Goal: Information Seeking & Learning: Find specific fact

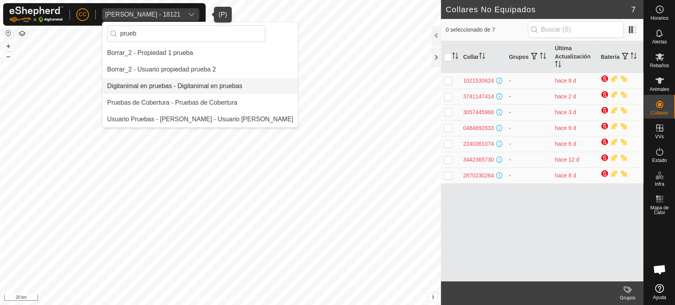
type input "prueb"
click at [172, 86] on li "Digitanimal en pruebas - Digitanimal en pruebas" at bounding box center [199, 86] width 195 height 16
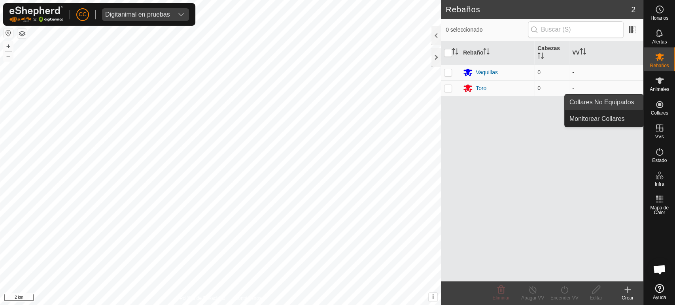
drag, startPoint x: 641, startPoint y: 104, endPoint x: 613, endPoint y: 102, distance: 27.4
click at [613, 102] on link "Collares No Equipados" at bounding box center [604, 103] width 78 height 16
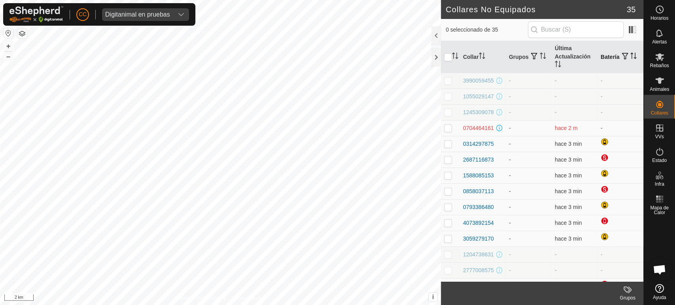
click at [606, 57] on th "Batería" at bounding box center [621, 57] width 46 height 32
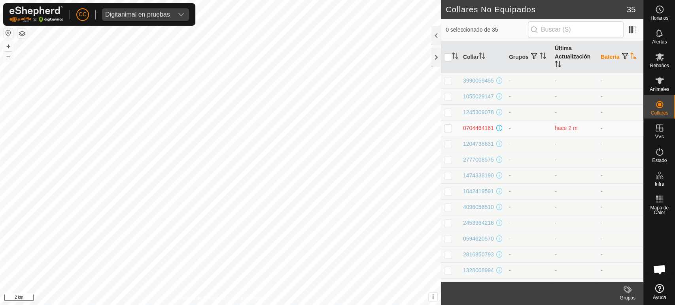
click at [552, 51] on th "Última Actualización" at bounding box center [575, 57] width 46 height 32
drag, startPoint x: 598, startPoint y: 53, endPoint x: 604, endPoint y: 56, distance: 7.1
click at [600, 55] on th "Batería" at bounding box center [621, 57] width 46 height 32
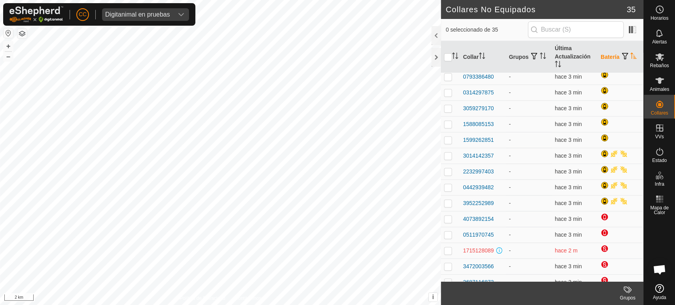
scroll to position [176, 0]
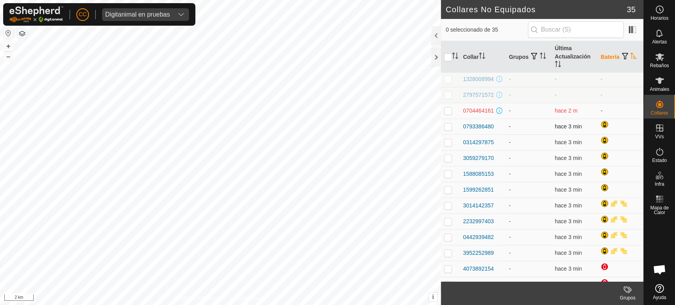
click at [446, 134] on td at bounding box center [450, 127] width 19 height 16
checkbox input "true"
click at [446, 150] on td at bounding box center [450, 142] width 19 height 16
checkbox input "true"
click at [445, 161] on p-checkbox at bounding box center [448, 158] width 8 height 6
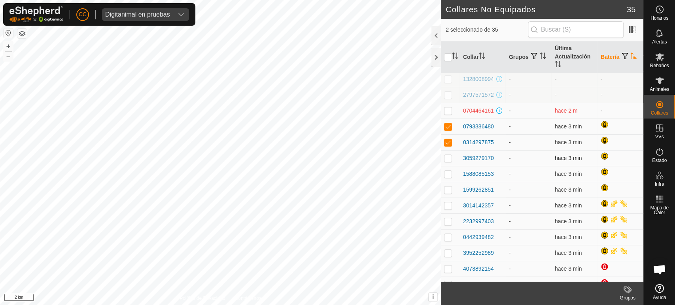
checkbox input "true"
click at [447, 177] on p-checkbox at bounding box center [448, 174] width 8 height 6
checkbox input "true"
click at [450, 193] on p-checkbox at bounding box center [448, 190] width 8 height 6
checkbox input "true"
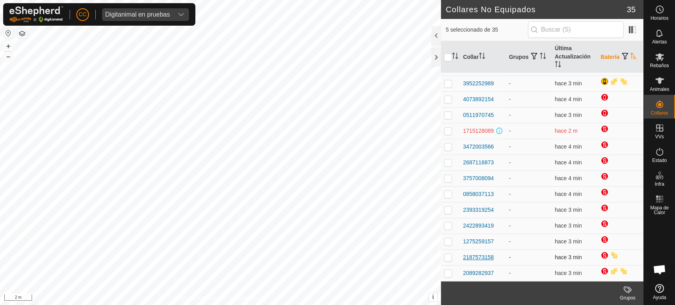
scroll to position [0, 0]
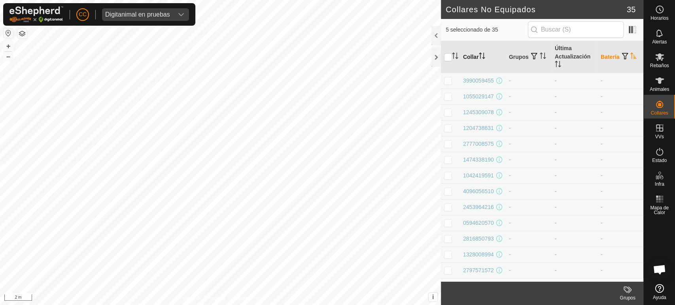
click at [480, 56] on th "Collar" at bounding box center [483, 57] width 46 height 32
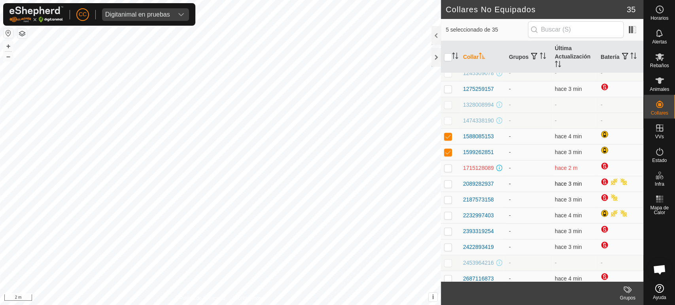
scroll to position [176, 0]
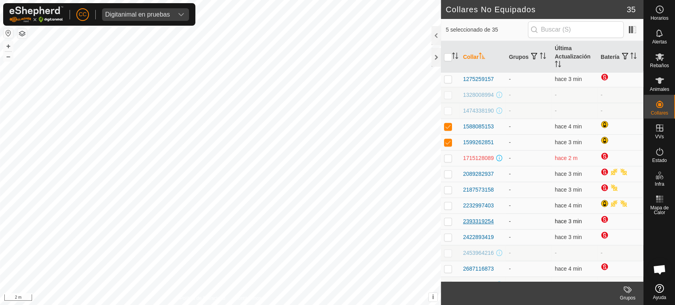
click at [477, 226] on div "2393319254" at bounding box center [478, 222] width 31 height 8
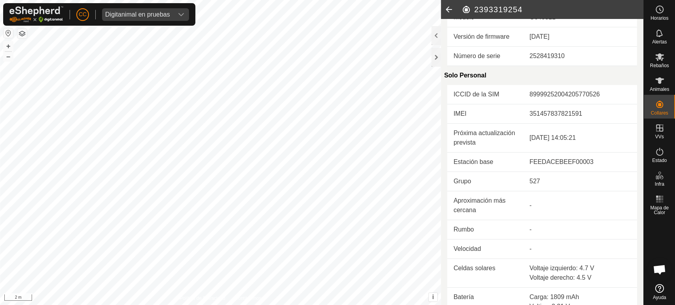
scroll to position [220, 0]
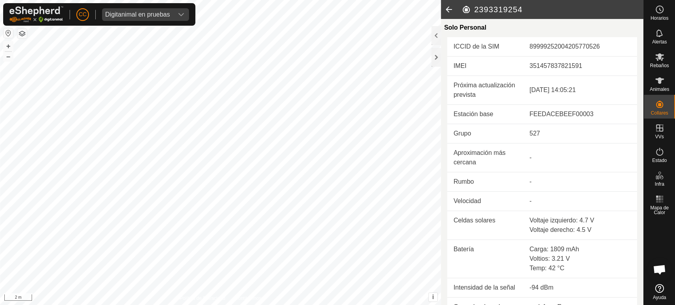
click at [449, 12] on icon at bounding box center [449, 9] width 16 height 19
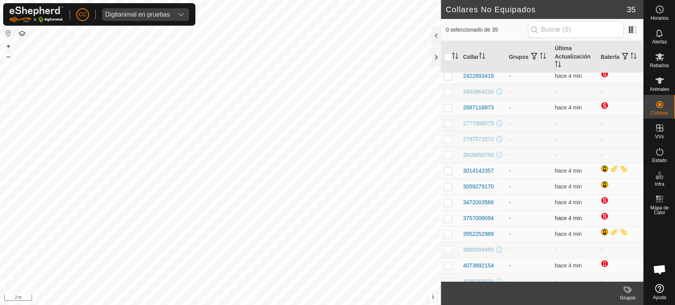
scroll to position [351, 0]
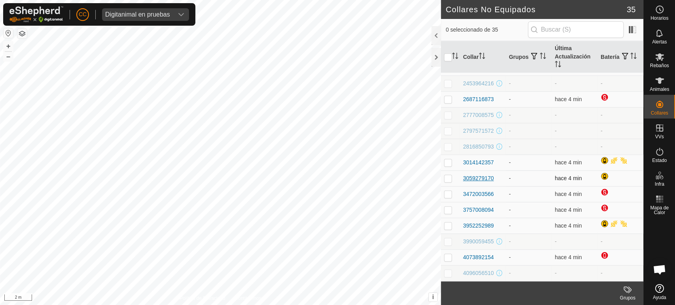
click at [484, 183] on div "3059279170" at bounding box center [478, 178] width 31 height 8
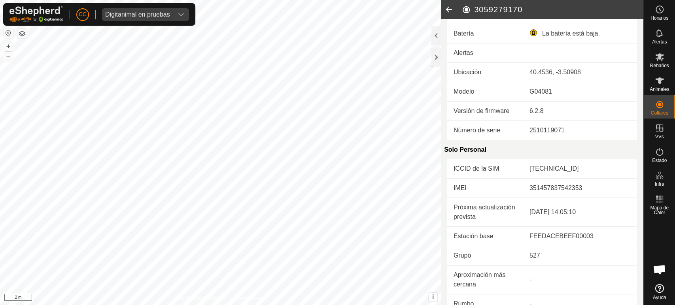
scroll to position [0, 0]
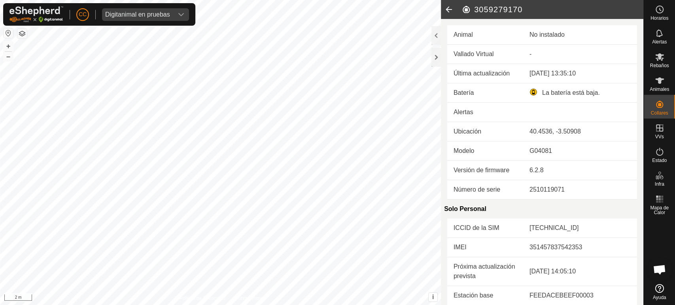
click at [446, 8] on icon at bounding box center [449, 9] width 16 height 19
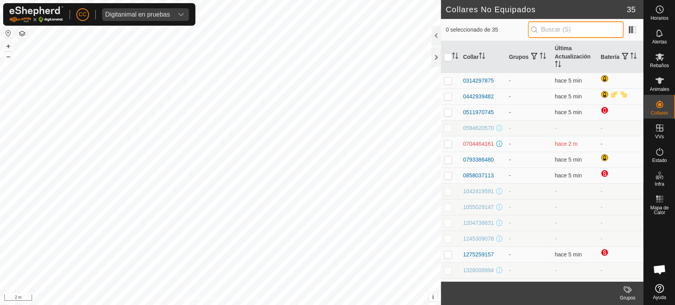
click at [575, 27] on input "text" at bounding box center [576, 29] width 96 height 17
paste input "0858037113"
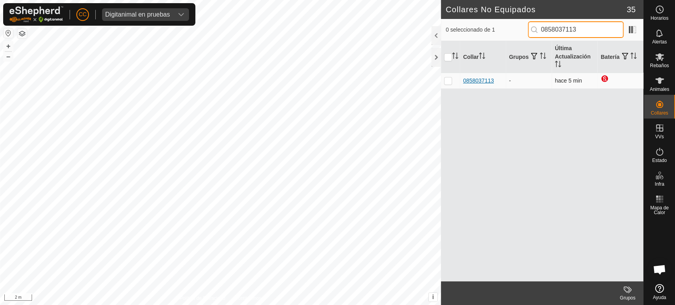
type input "0858037113"
click at [480, 77] on div "0858037113" at bounding box center [478, 81] width 31 height 8
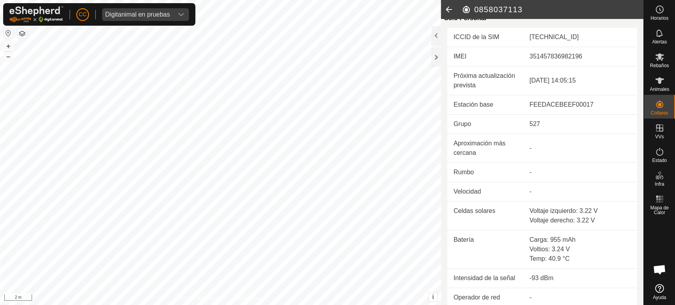
scroll to position [263, 0]
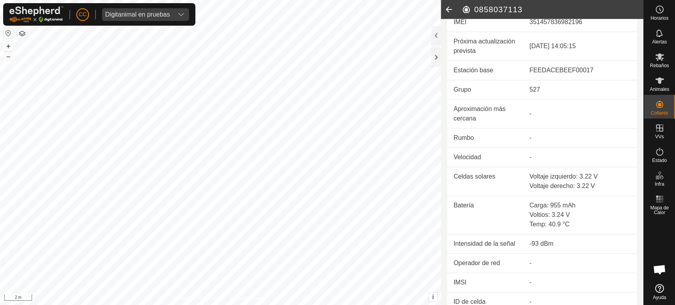
click at [446, 6] on icon at bounding box center [449, 9] width 16 height 19
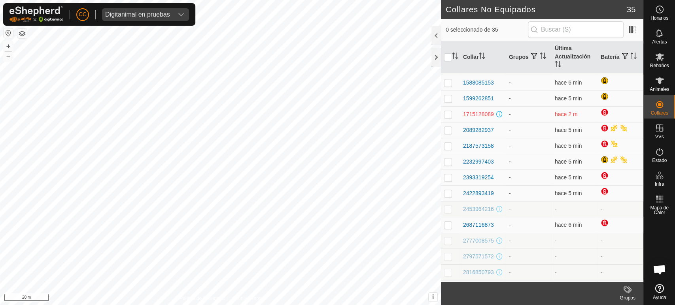
scroll to position [0, 0]
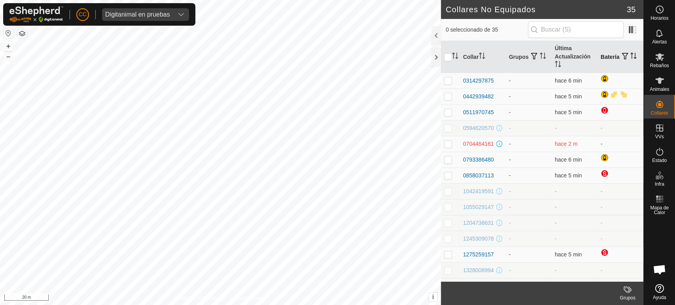
click at [598, 53] on th "Batería" at bounding box center [621, 57] width 46 height 32
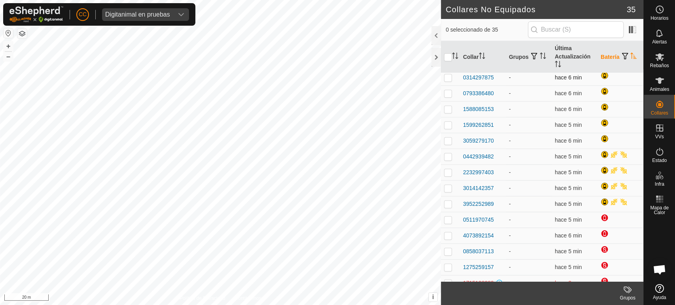
scroll to position [220, 0]
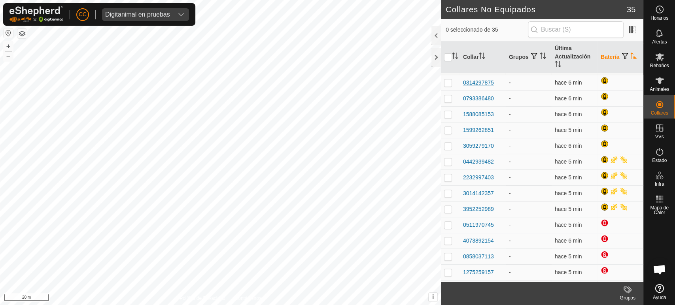
drag, startPoint x: 498, startPoint y: 98, endPoint x: 464, endPoint y: 98, distance: 34.8
click at [464, 87] on div "0314297875" at bounding box center [483, 83] width 40 height 8
copy div "0314297875"
drag, startPoint x: 496, startPoint y: 114, endPoint x: 463, endPoint y: 113, distance: 32.8
click at [463, 103] on div "0793386480" at bounding box center [483, 99] width 40 height 8
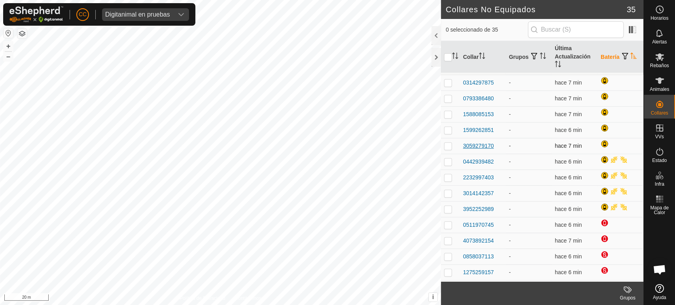
copy div "0793386480"
drag, startPoint x: 500, startPoint y: 129, endPoint x: 462, endPoint y: 129, distance: 38.0
click at [462, 122] on td "1588085153" at bounding box center [483, 114] width 46 height 16
copy div "1588085153"
drag, startPoint x: 497, startPoint y: 146, endPoint x: 462, endPoint y: 146, distance: 35.6
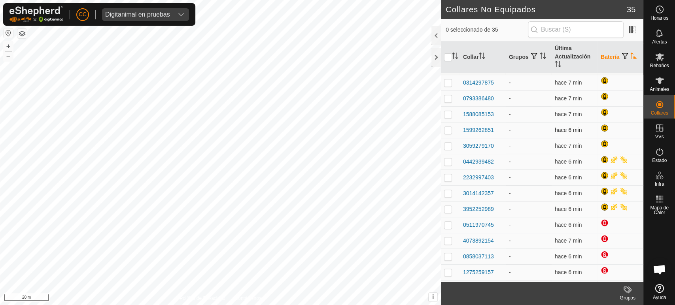
click at [462, 138] on td "1599262851" at bounding box center [483, 130] width 46 height 16
copy div "1599262851"
drag, startPoint x: 498, startPoint y: 159, endPoint x: 462, endPoint y: 162, distance: 35.4
click at [462, 154] on td "3059279170" at bounding box center [483, 146] width 46 height 16
copy div "3059279170"
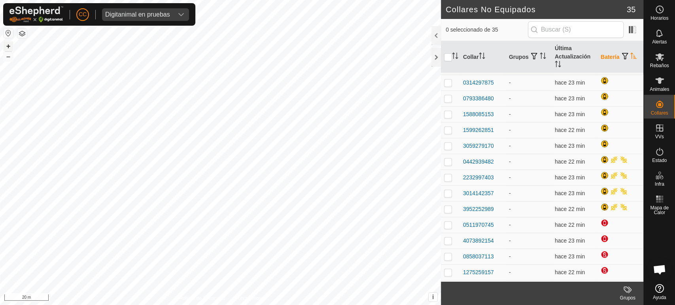
scroll to position [0, 0]
